Goal: Task Accomplishment & Management: Manage account settings

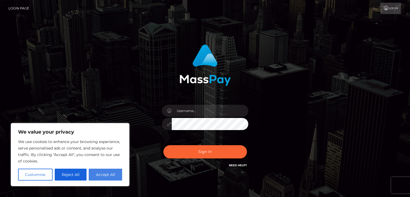
click at [111, 175] on button "Accept All" at bounding box center [105, 175] width 33 height 12
checkbox input "true"
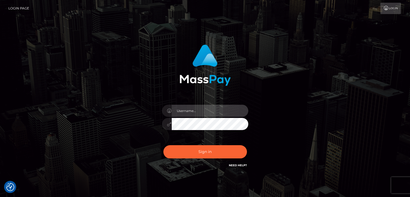
click at [183, 109] on input "text" at bounding box center [210, 111] width 77 height 12
type input "vijaya11shree@gmail.com"
click at [163, 145] on button "Sign in" at bounding box center [205, 151] width 84 height 13
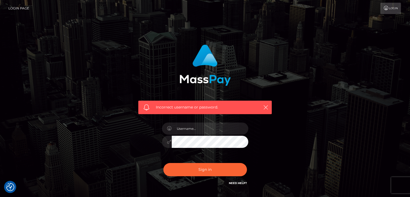
click at [384, 11] on link "Login" at bounding box center [391, 8] width 20 height 11
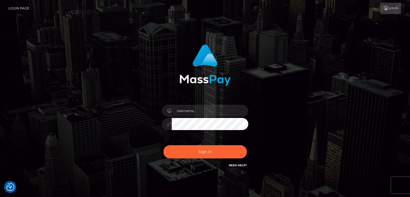
click at [385, 10] on icon at bounding box center [387, 8] width 6 height 4
